Goal: Task Accomplishment & Management: Manage account settings

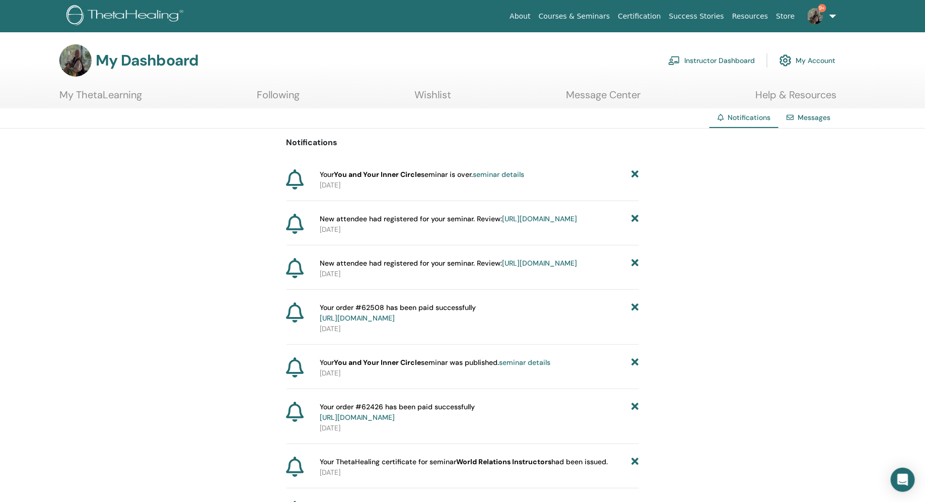
click at [730, 57] on link "Instructor Dashboard" at bounding box center [711, 60] width 87 height 22
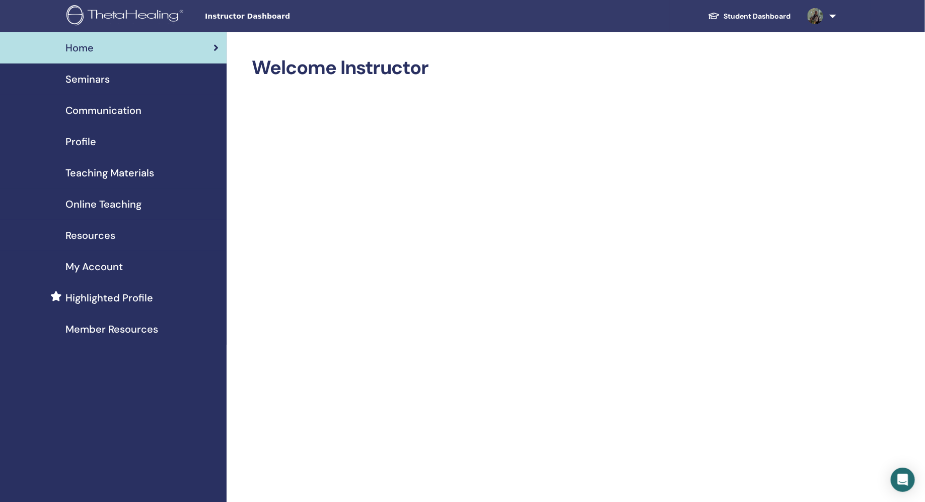
click at [136, 328] on span "Member Resources" at bounding box center [111, 328] width 93 height 15
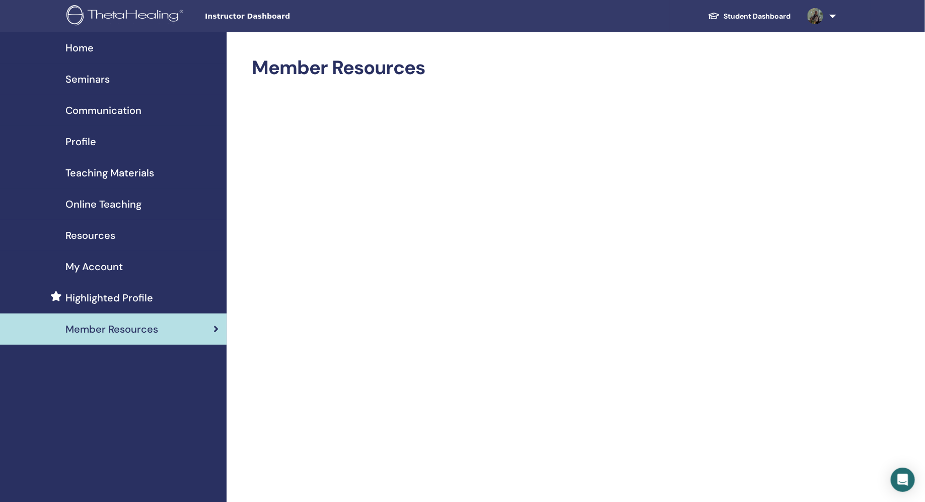
click at [101, 299] on span "Highlighted Profile" at bounding box center [109, 297] width 88 height 15
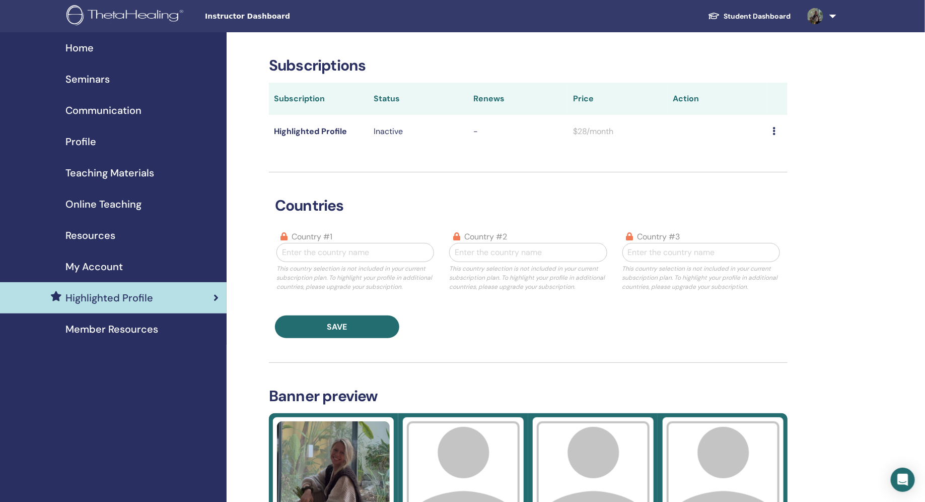
click at [101, 264] on span "My Account" at bounding box center [93, 266] width 57 height 15
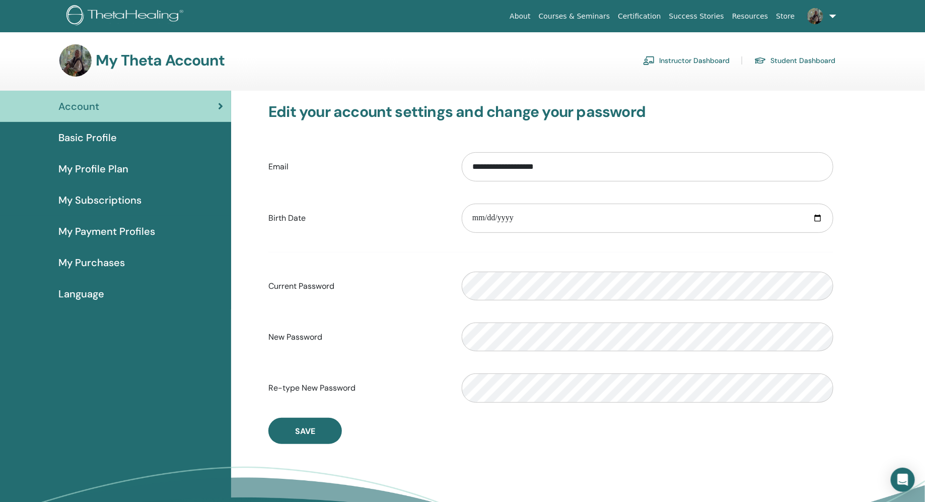
click at [96, 235] on span "My Payment Profiles" at bounding box center [106, 231] width 97 height 15
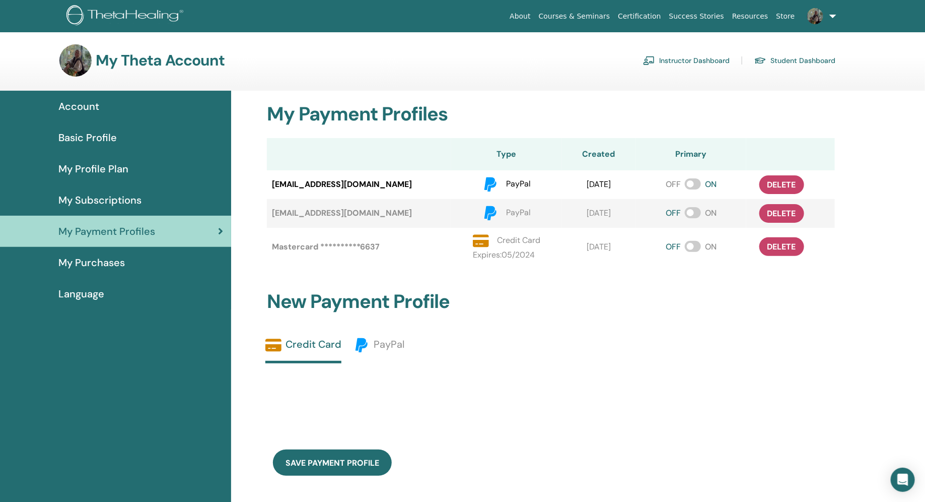
click at [678, 63] on link "Instructor Dashboard" at bounding box center [686, 60] width 87 height 16
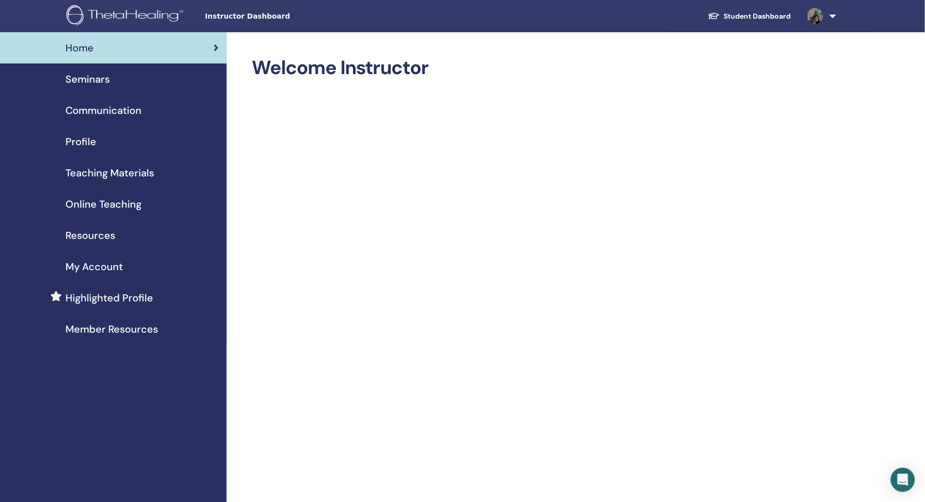
click at [130, 205] on span "Online Teaching" at bounding box center [103, 203] width 76 height 15
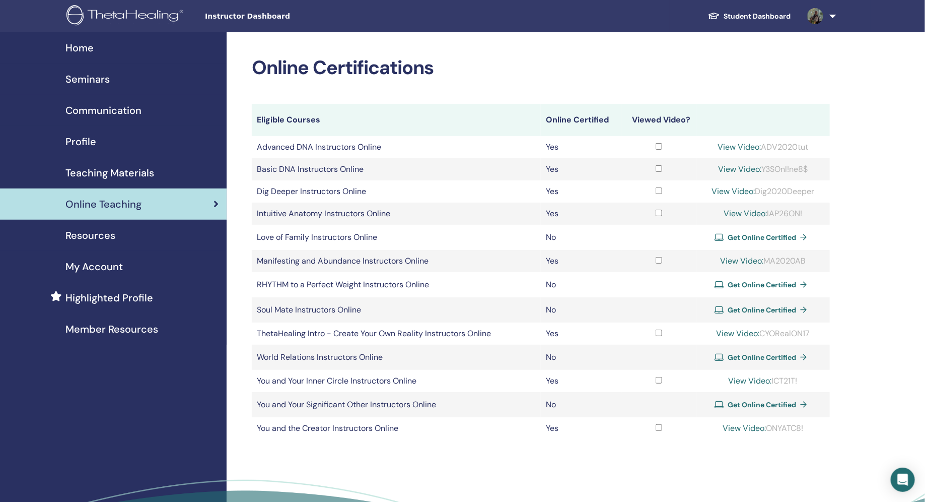
click at [93, 136] on span "Profile" at bounding box center [80, 141] width 31 height 15
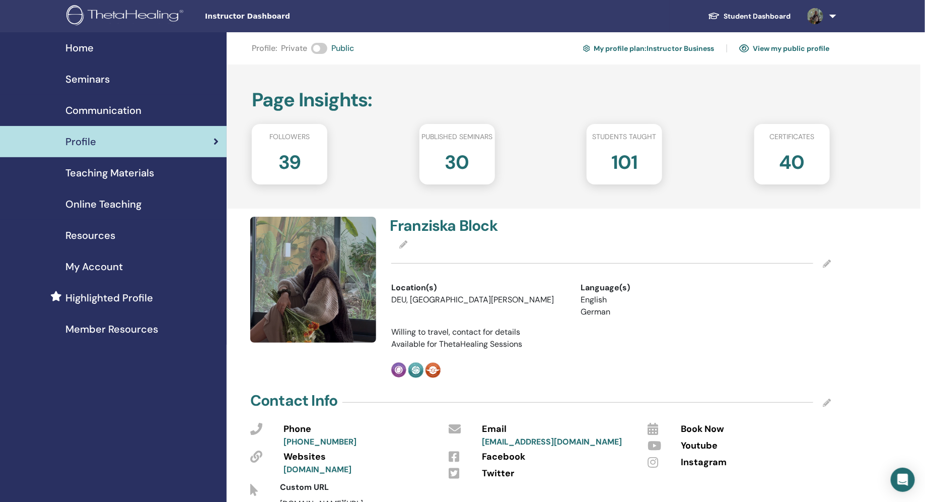
click at [128, 104] on span "Communication" at bounding box center [103, 110] width 76 height 15
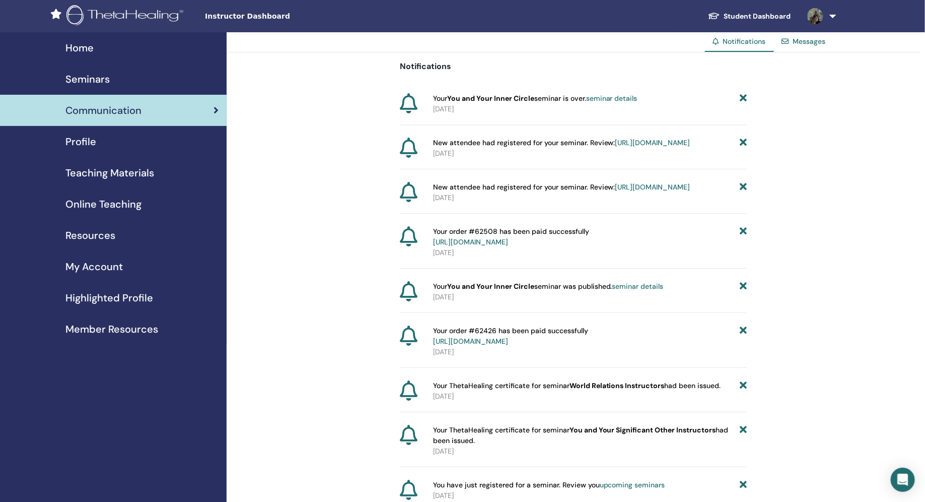
click at [100, 87] on link "Seminars" at bounding box center [113, 78] width 227 height 31
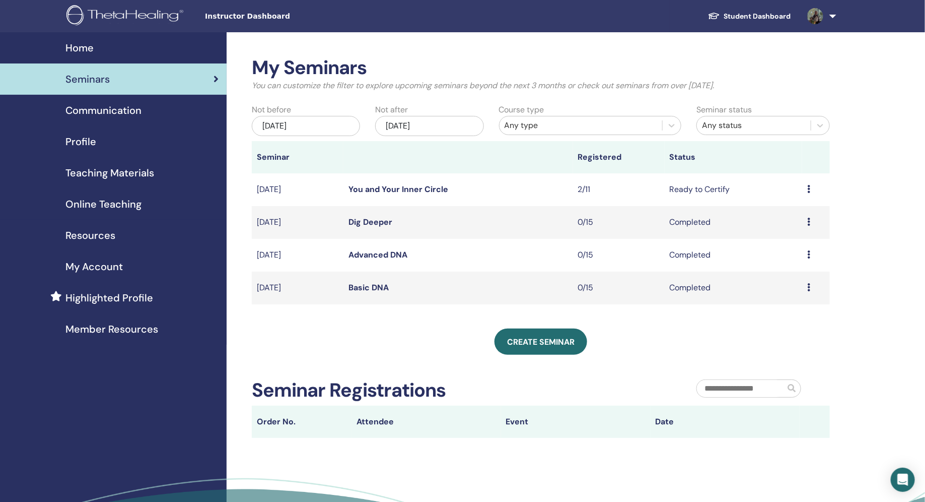
click at [811, 186] on div "Preview Edit Attendees Cancel" at bounding box center [816, 189] width 18 height 12
click at [789, 226] on link "Attendees" at bounding box center [786, 224] width 38 height 11
